Goal: Obtain resource: Download file/media

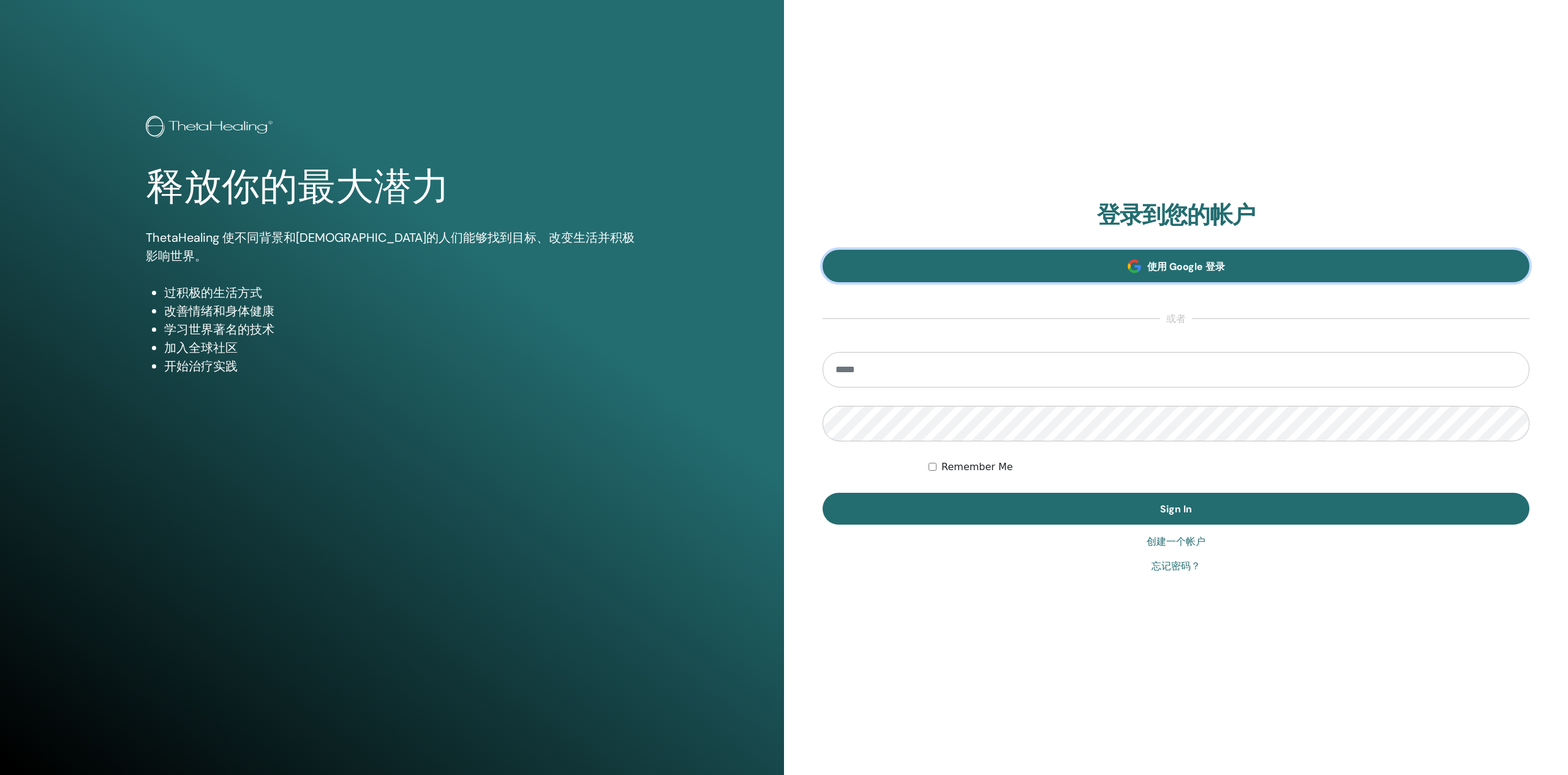
click at [945, 255] on link "使用 Google 登录" at bounding box center [1176, 266] width 707 height 32
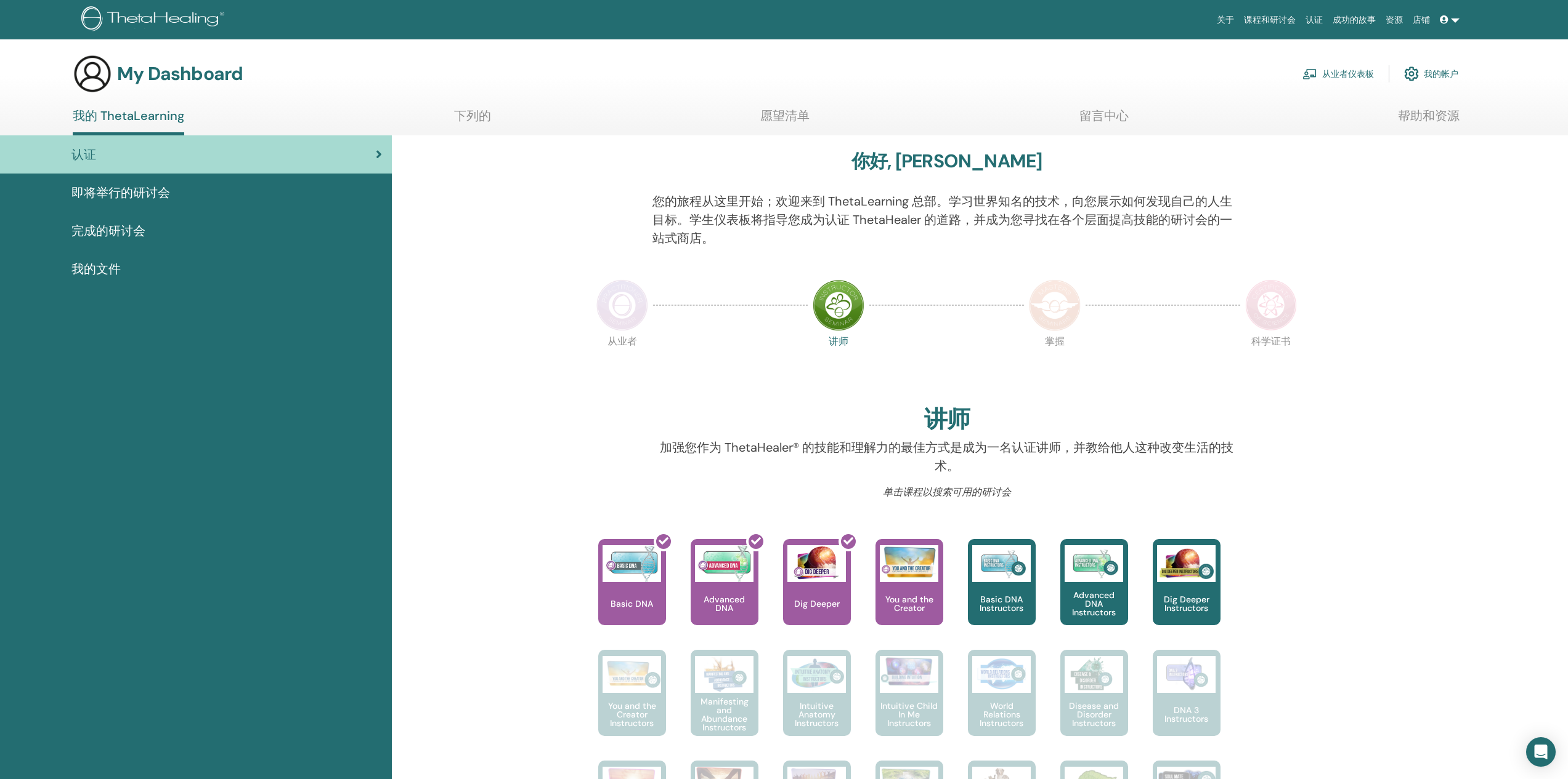
click at [118, 266] on span "我的文件" at bounding box center [96, 269] width 49 height 18
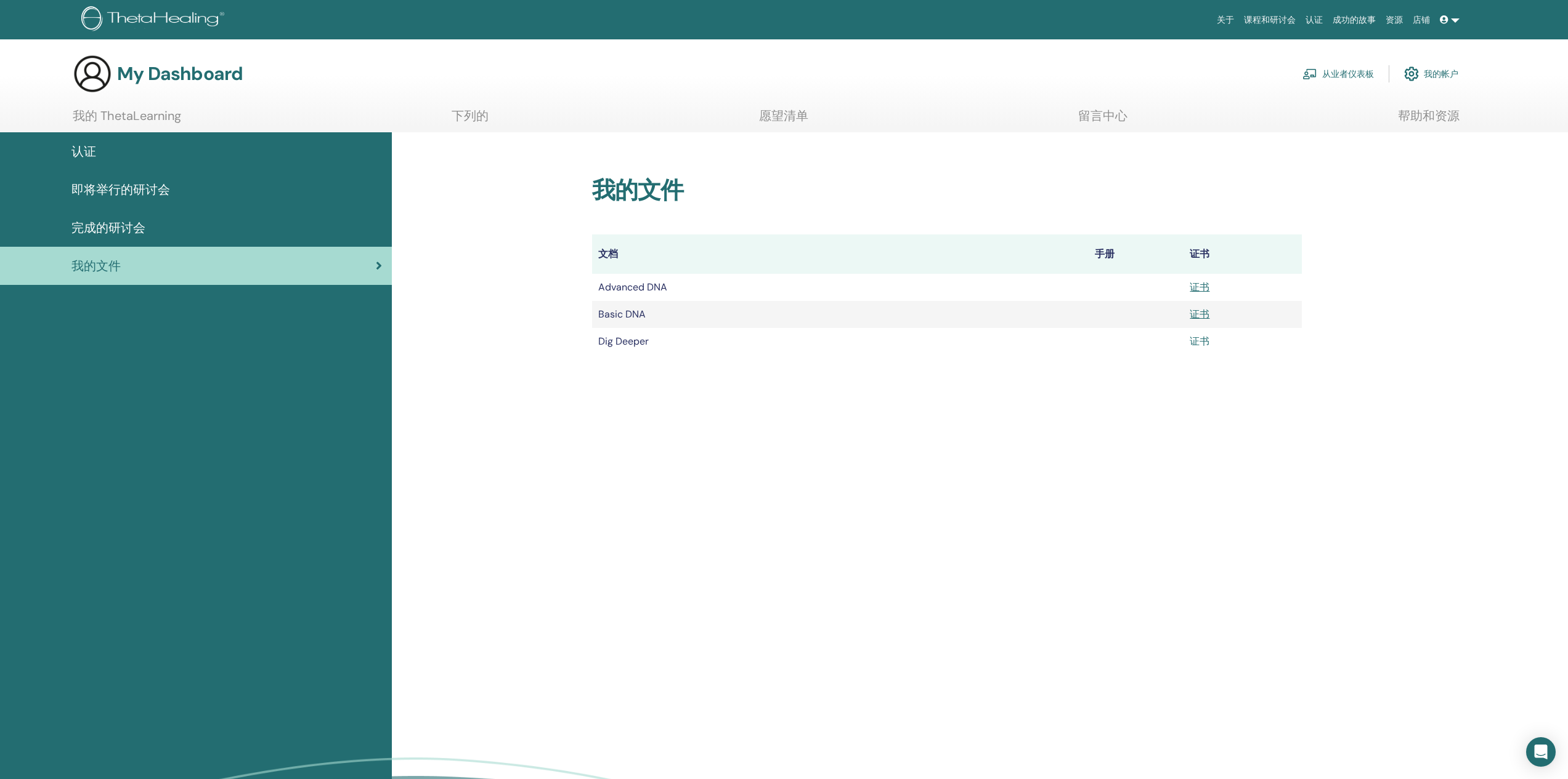
click at [1206, 340] on link "证书" at bounding box center [1199, 341] width 20 height 13
